Goal: Contribute content: Add original content to the website for others to see

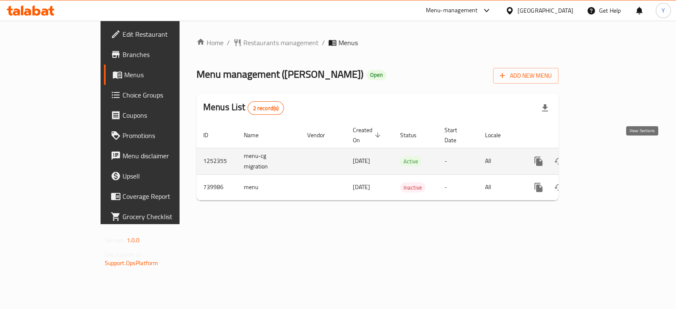
click at [603, 158] on icon "enhanced table" at bounding box center [600, 162] width 8 height 8
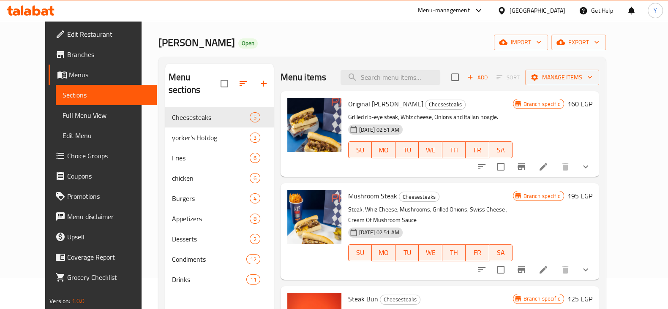
scroll to position [43, 0]
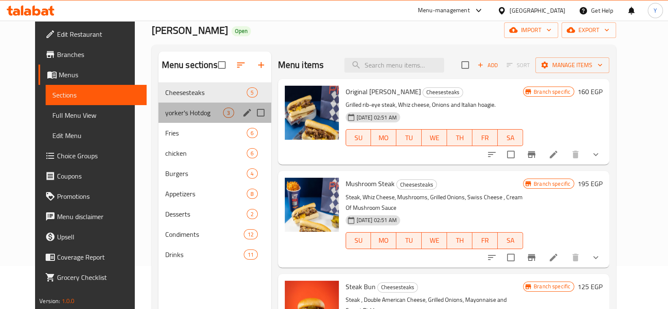
click at [158, 106] on div "yorker's Hotdog 3" at bounding box center [214, 113] width 113 height 20
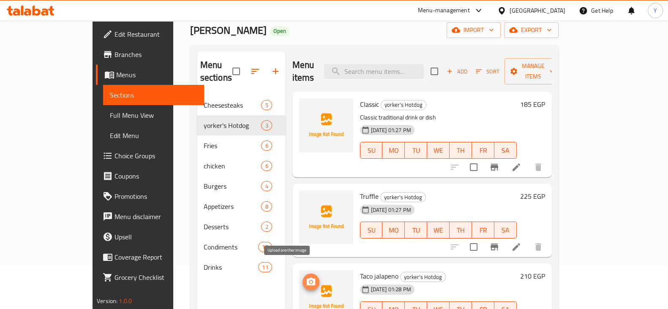
click at [307, 278] on icon "upload picture" at bounding box center [311, 282] width 8 height 8
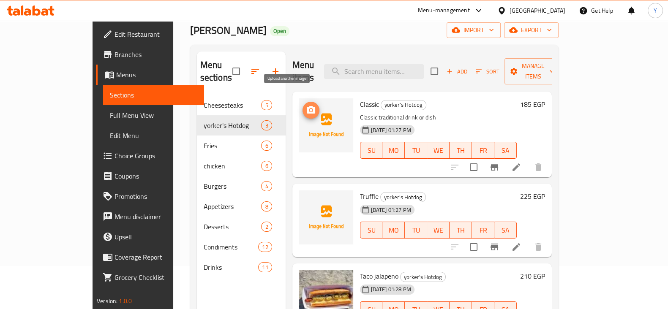
click at [309, 109] on circle "upload picture" at bounding box center [310, 110] width 3 height 3
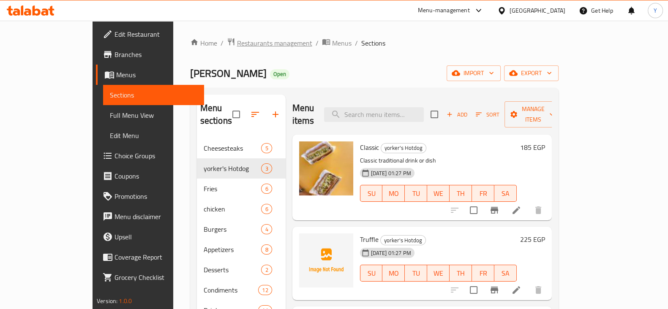
click at [237, 44] on span "Restaurants management" at bounding box center [274, 43] width 75 height 10
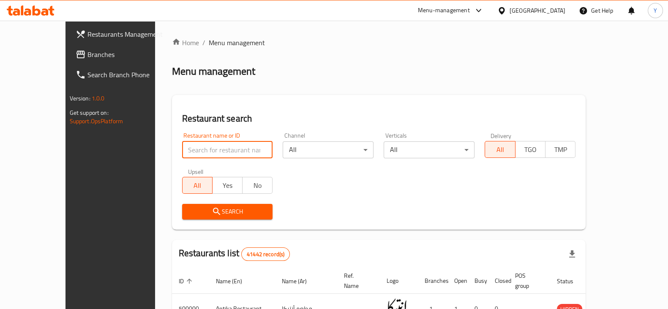
click at [221, 147] on input "search" at bounding box center [227, 149] width 91 height 17
type input "Hajr"
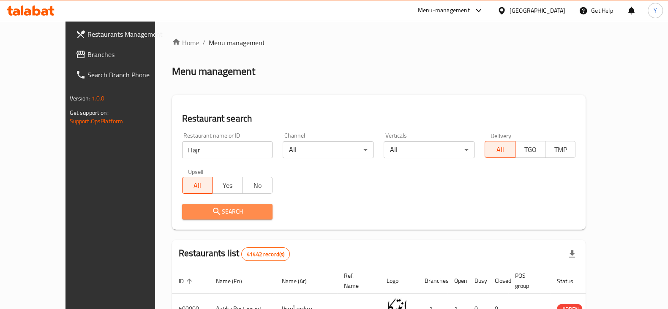
click at [214, 210] on span "Search" at bounding box center [227, 212] width 77 height 11
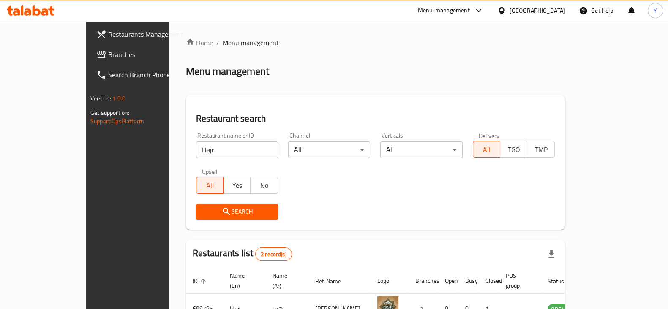
scroll to position [81, 0]
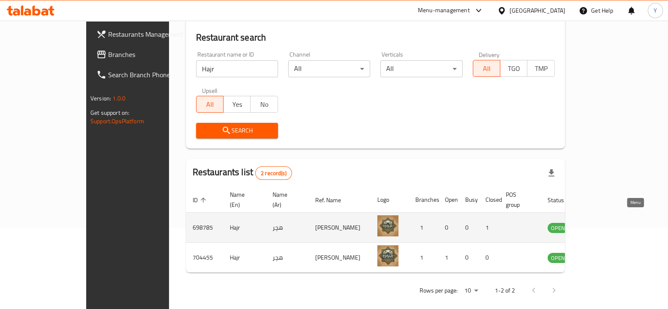
click at [602, 223] on icon "enhanced table" at bounding box center [597, 228] width 10 height 10
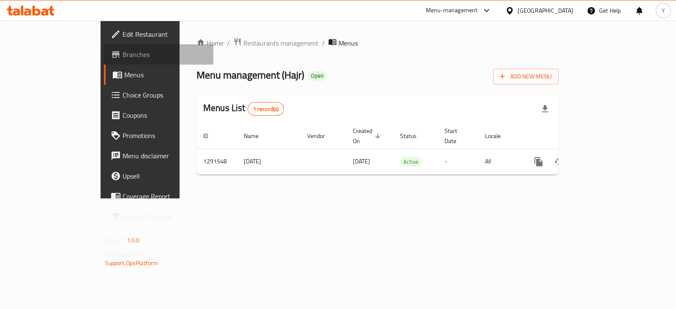
click at [104, 46] on link "Branches" at bounding box center [158, 54] width 109 height 20
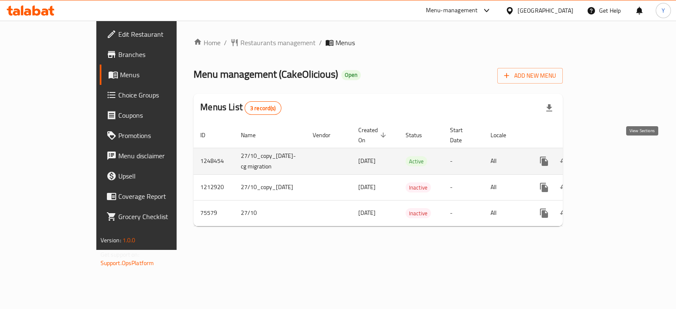
click at [610, 156] on icon "enhanced table" at bounding box center [605, 161] width 10 height 10
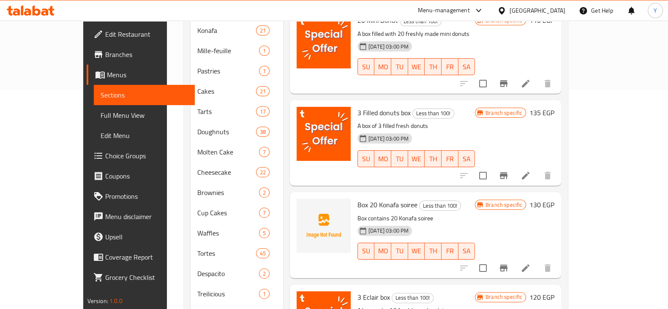
scroll to position [192, 0]
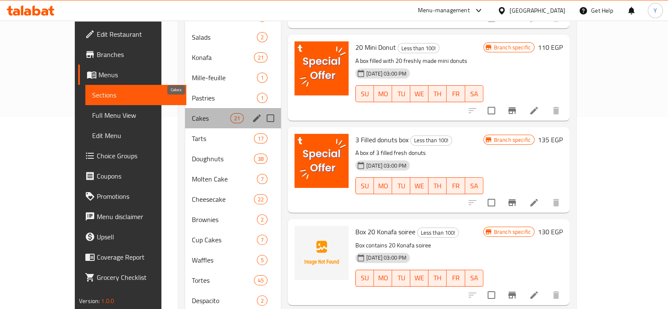
click at [192, 113] on span "Cakes" at bounding box center [211, 118] width 38 height 10
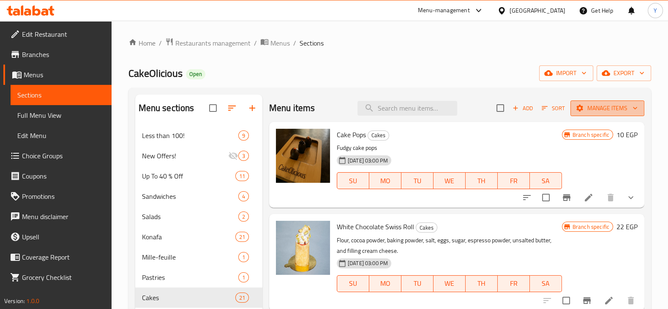
click at [599, 108] on span "Manage items" at bounding box center [607, 108] width 60 height 11
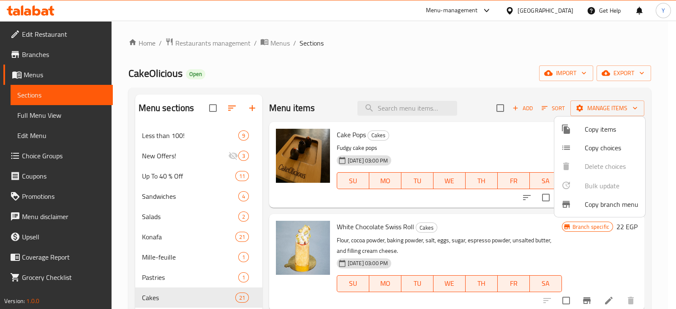
click at [450, 52] on div at bounding box center [338, 154] width 676 height 309
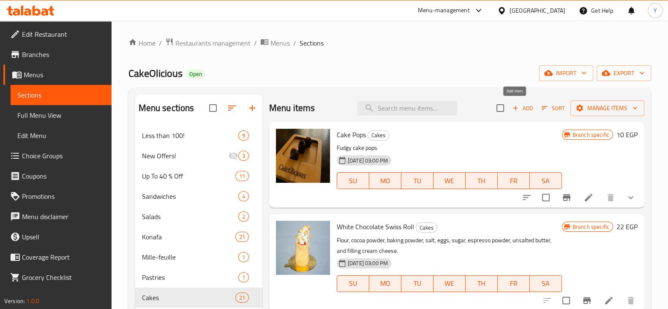
click at [514, 110] on span "Add" at bounding box center [522, 108] width 23 height 10
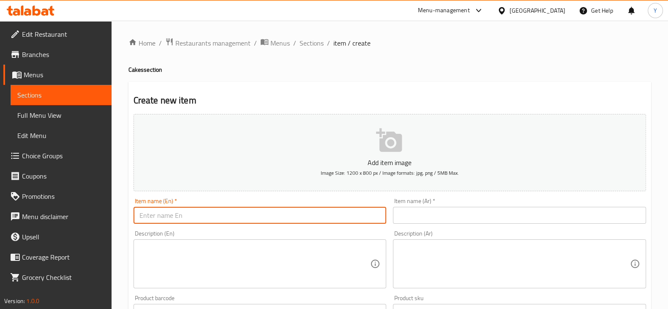
click at [254, 212] on input "text" at bounding box center [259, 215] width 253 height 17
drag, startPoint x: 205, startPoint y: 218, endPoint x: 125, endPoint y: 222, distance: 80.7
click at [125, 222] on div "Home / Restaurants management / Menus / Sections / item / create Cakes section …" at bounding box center [390, 309] width 556 height 576
type input "Ice cream cake Slice"
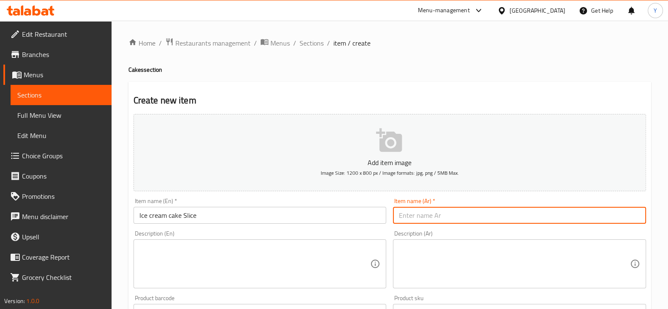
click at [419, 220] on input "text" at bounding box center [519, 215] width 253 height 17
paste input "كعكة الآيس كريم"
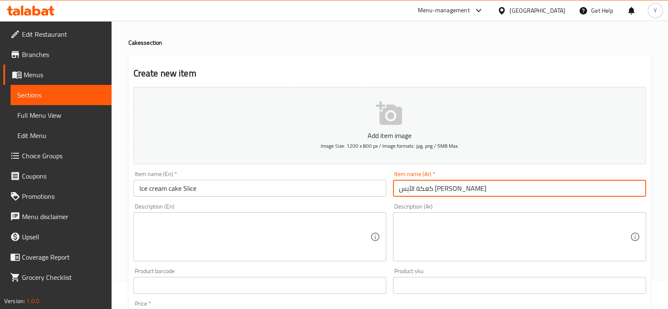
scroll to position [45, 0]
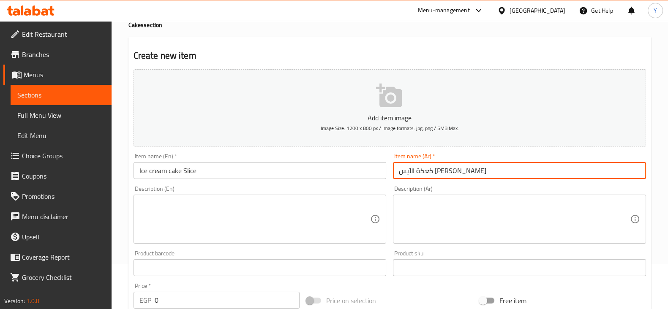
type input "كعكة الآيس كريم"
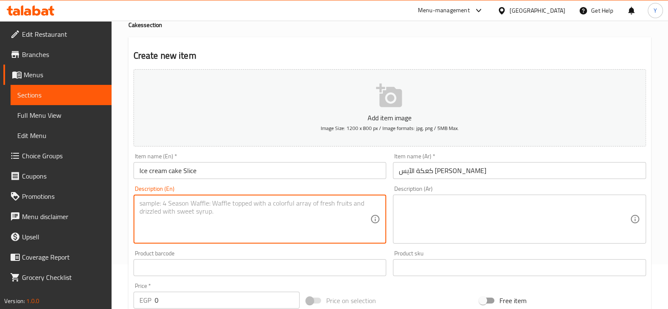
click at [185, 216] on textarea at bounding box center [254, 219] width 231 height 40
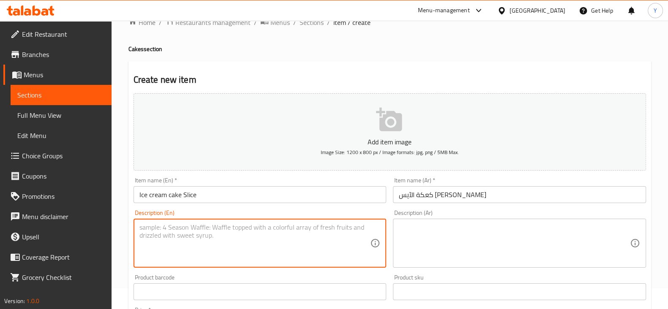
scroll to position [0, 0]
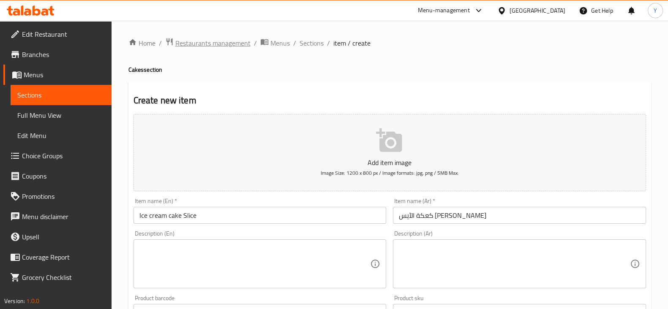
click at [215, 44] on span "Restaurants management" at bounding box center [212, 43] width 75 height 10
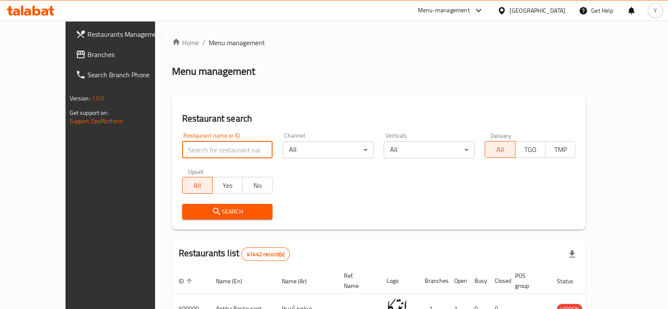
click at [182, 143] on input "search" at bounding box center [227, 149] width 91 height 17
type input "crepe land"
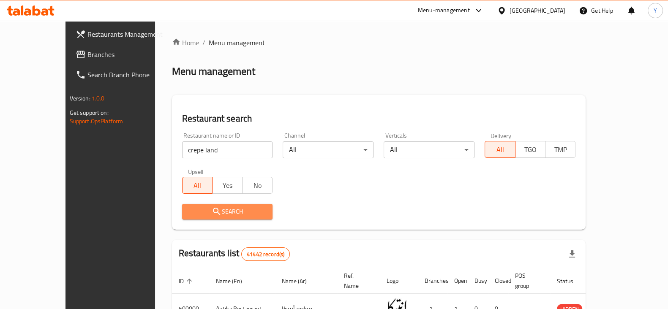
click at [204, 216] on span "Search" at bounding box center [227, 212] width 77 height 11
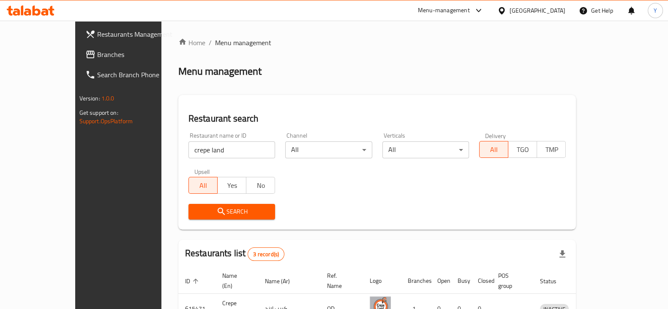
scroll to position [111, 0]
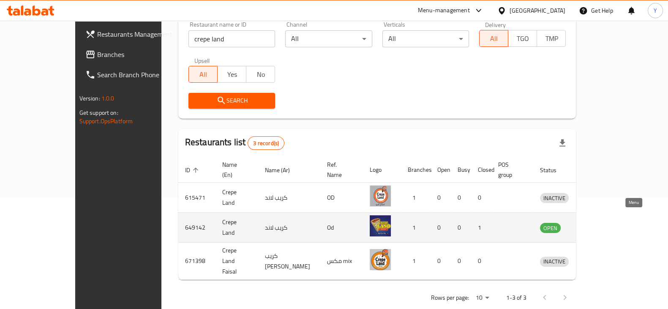
click at [595, 225] on icon "enhanced table" at bounding box center [590, 228] width 9 height 7
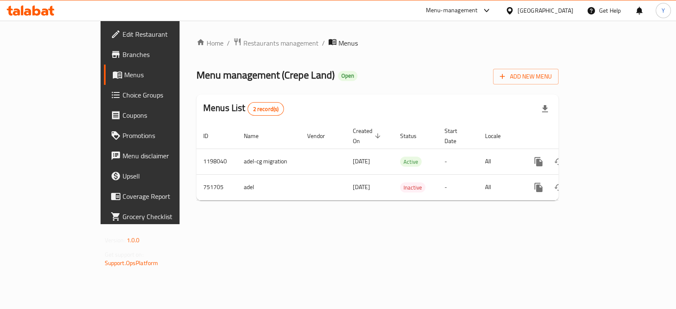
click at [122, 54] on span "Branches" at bounding box center [164, 54] width 84 height 10
